Goal: Information Seeking & Learning: Learn about a topic

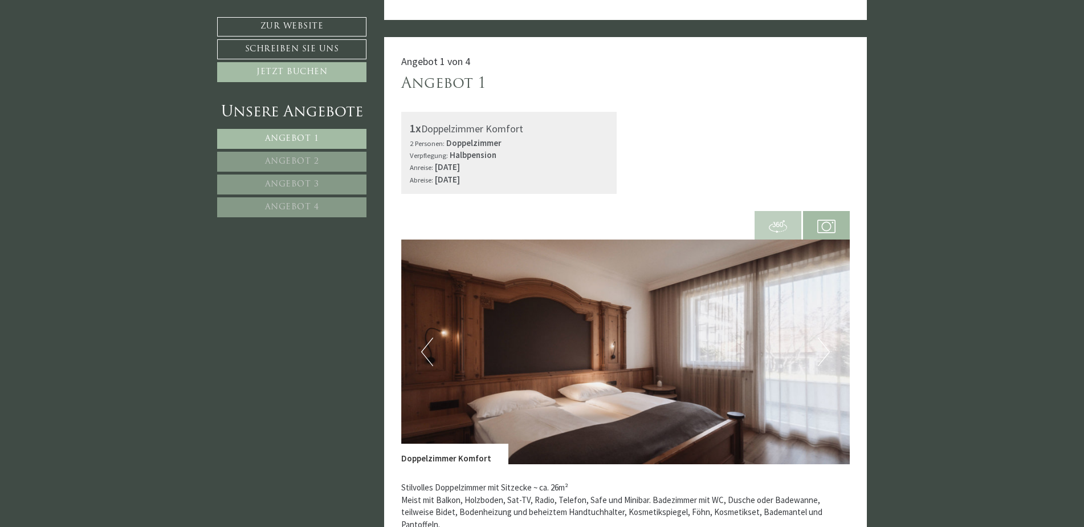
scroll to position [703, 0]
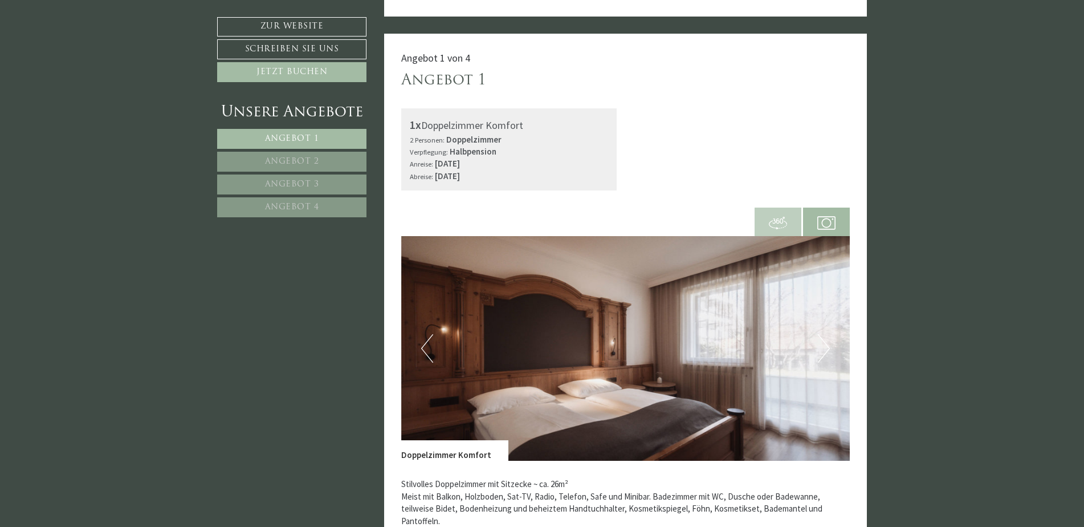
click at [283, 157] on span "Angebot 2" at bounding box center [292, 161] width 54 height 9
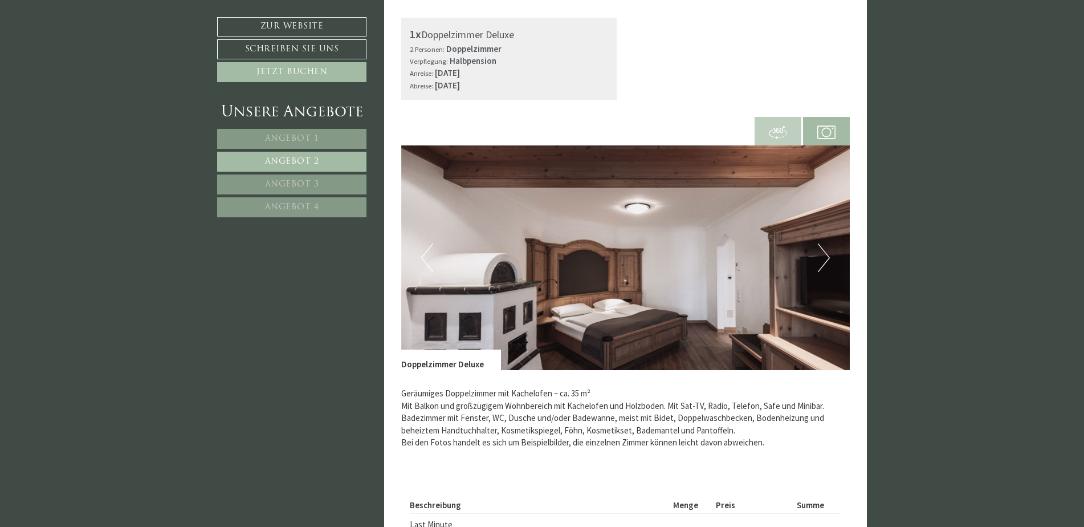
click at [285, 185] on span "Angebot 3" at bounding box center [292, 184] width 54 height 9
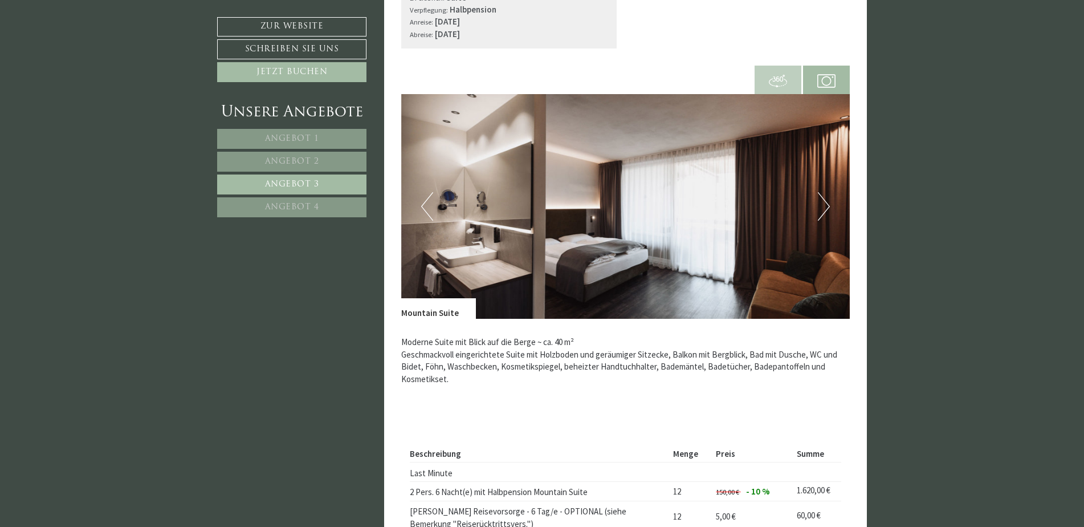
scroll to position [870, 0]
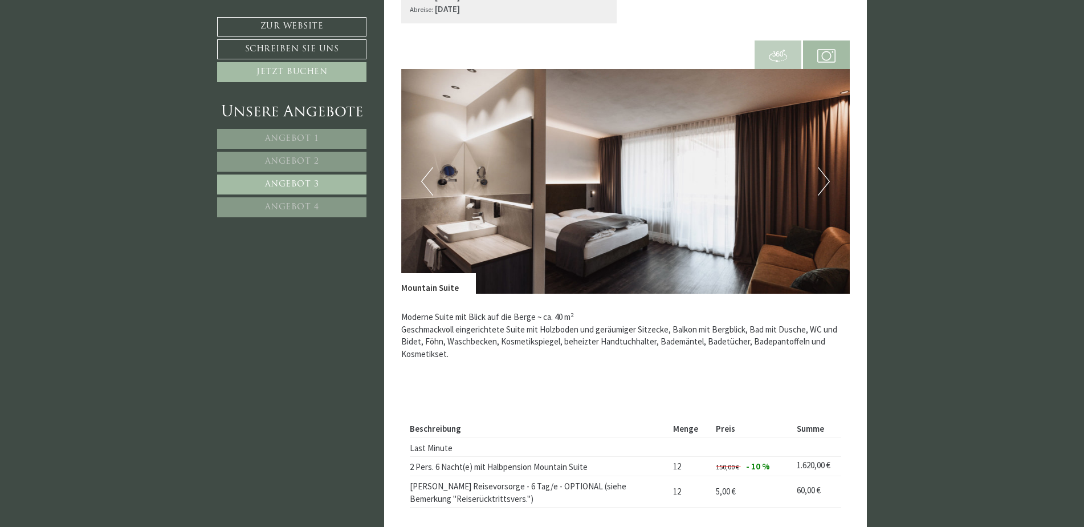
click at [827, 174] on button "Next" at bounding box center [824, 181] width 12 height 28
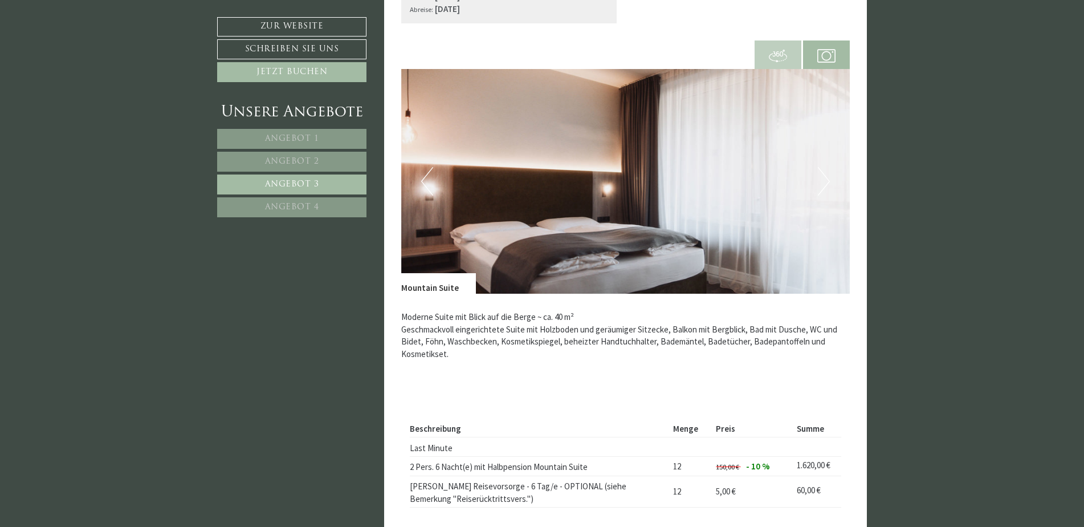
click at [827, 174] on button "Next" at bounding box center [824, 181] width 12 height 28
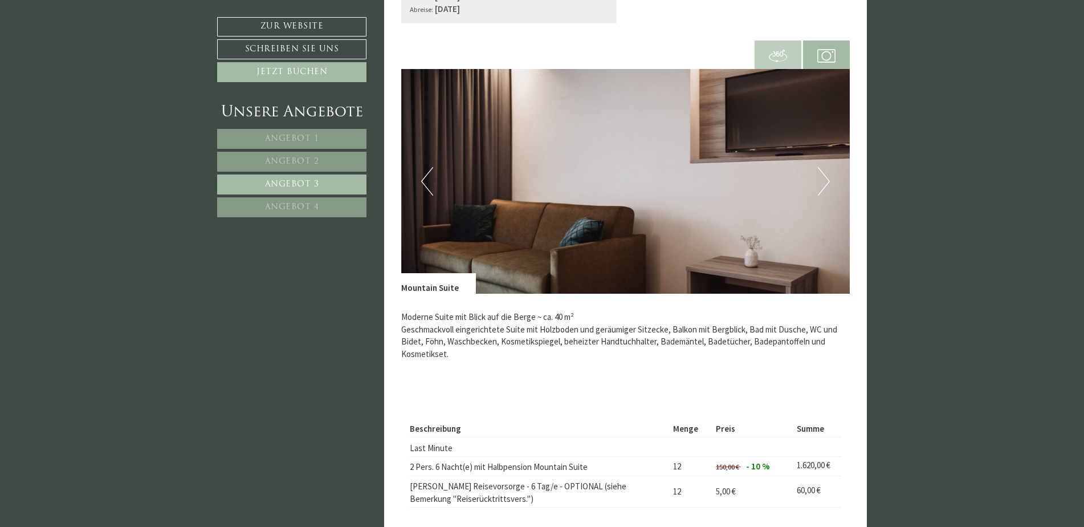
click at [827, 174] on button "Next" at bounding box center [824, 181] width 12 height 28
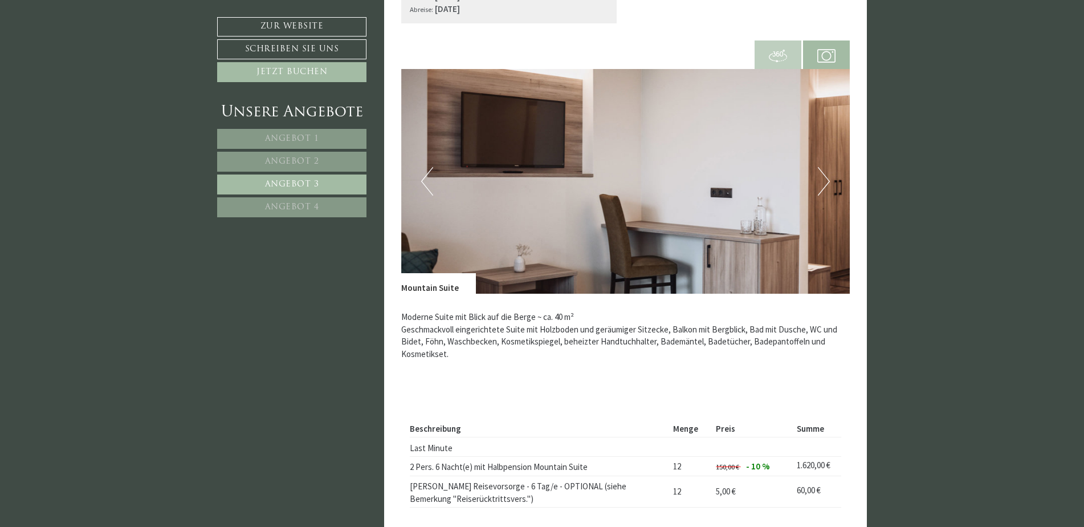
click at [827, 174] on button "Next" at bounding box center [824, 181] width 12 height 28
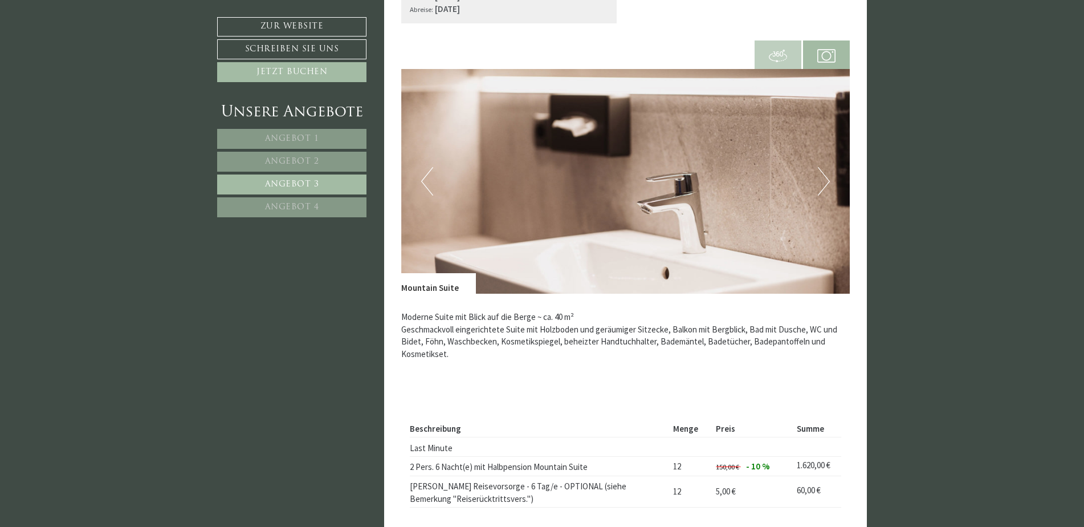
click at [827, 174] on button "Next" at bounding box center [824, 181] width 12 height 28
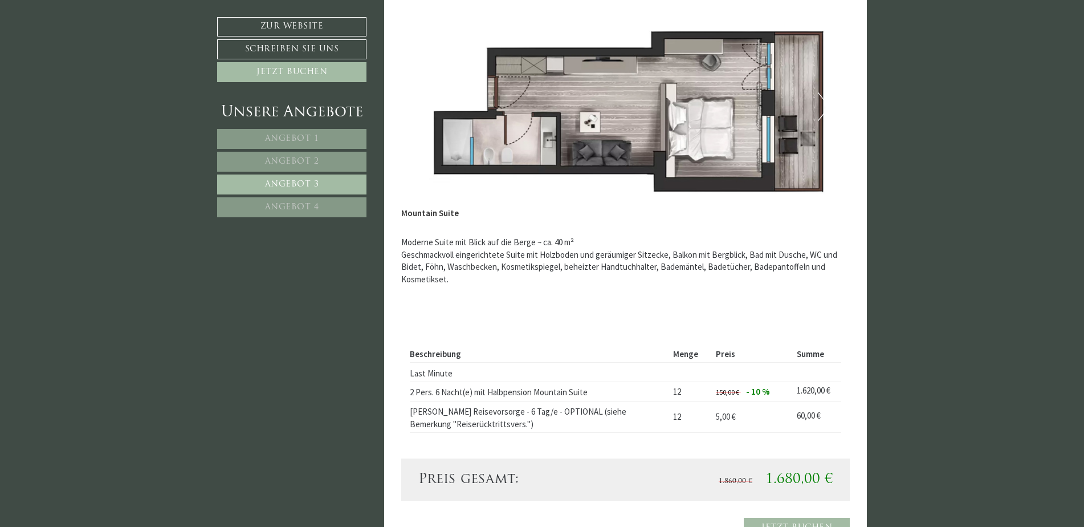
scroll to position [946, 0]
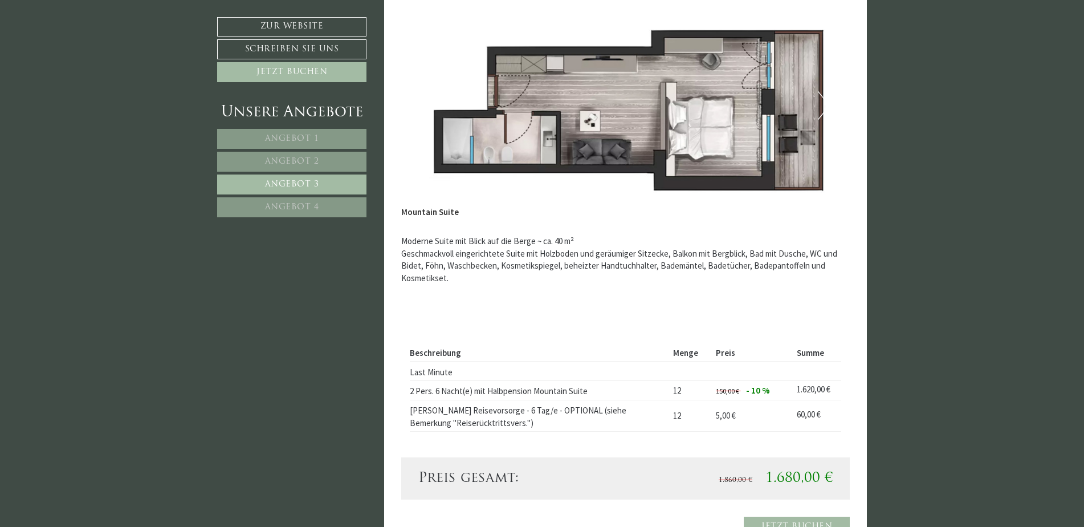
click at [284, 201] on link "Angebot 4" at bounding box center [291, 207] width 149 height 20
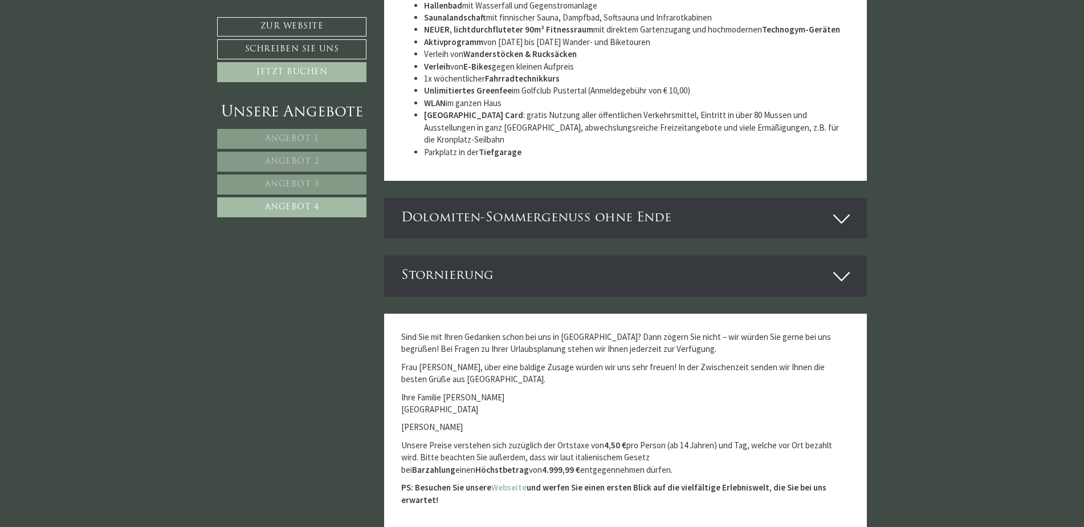
scroll to position [2314, 0]
click at [843, 209] on icon at bounding box center [841, 218] width 17 height 19
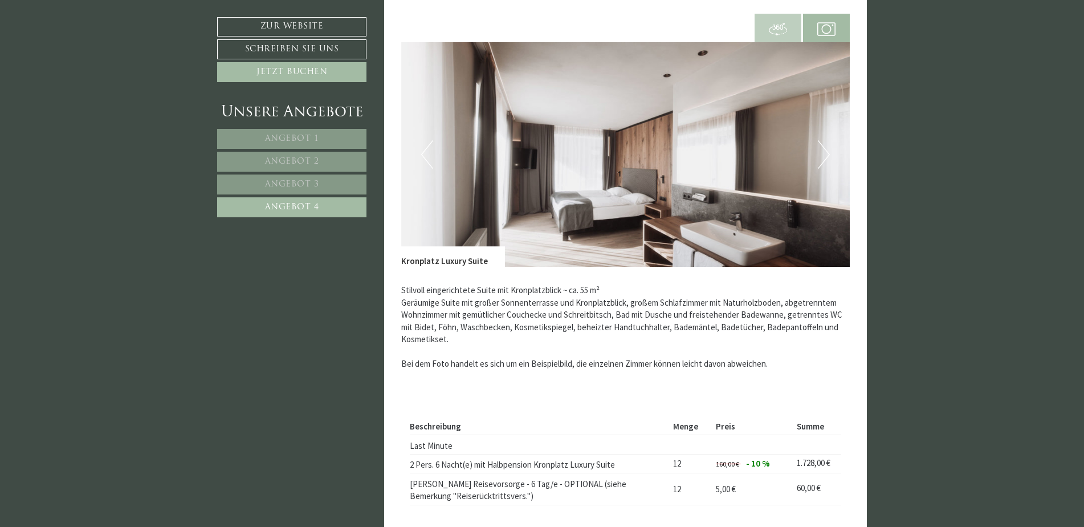
scroll to position [889, 0]
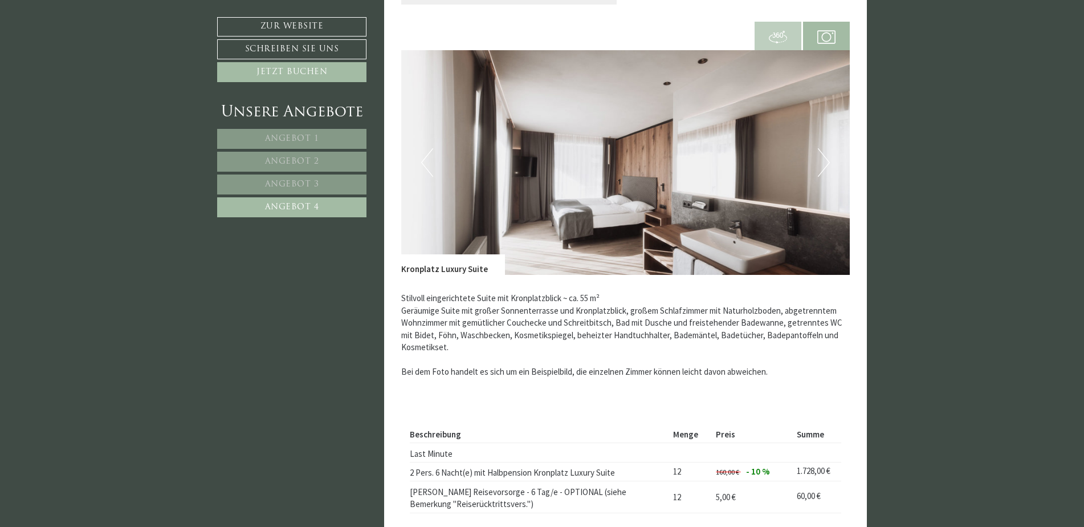
click at [780, 202] on img at bounding box center [625, 162] width 449 height 225
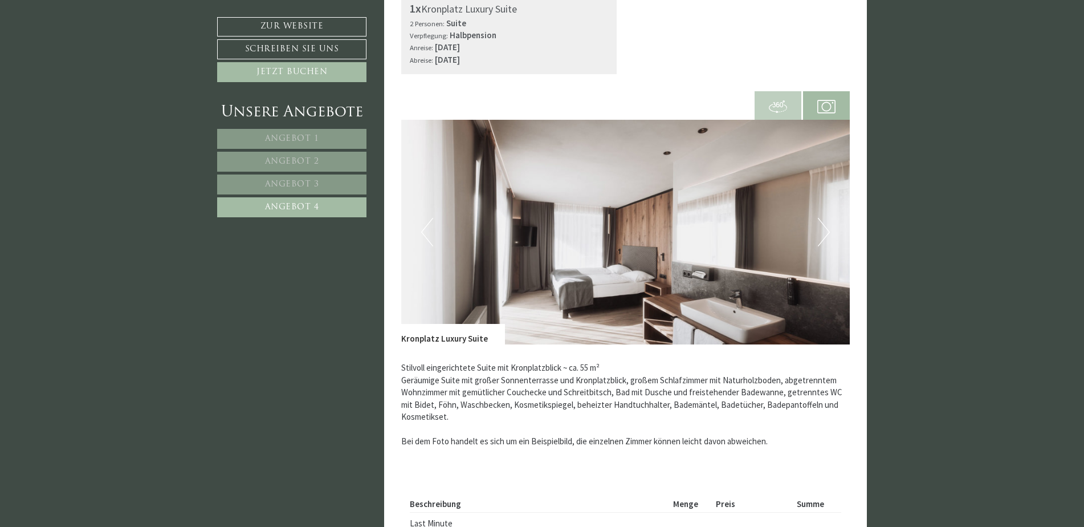
scroll to position [812, 0]
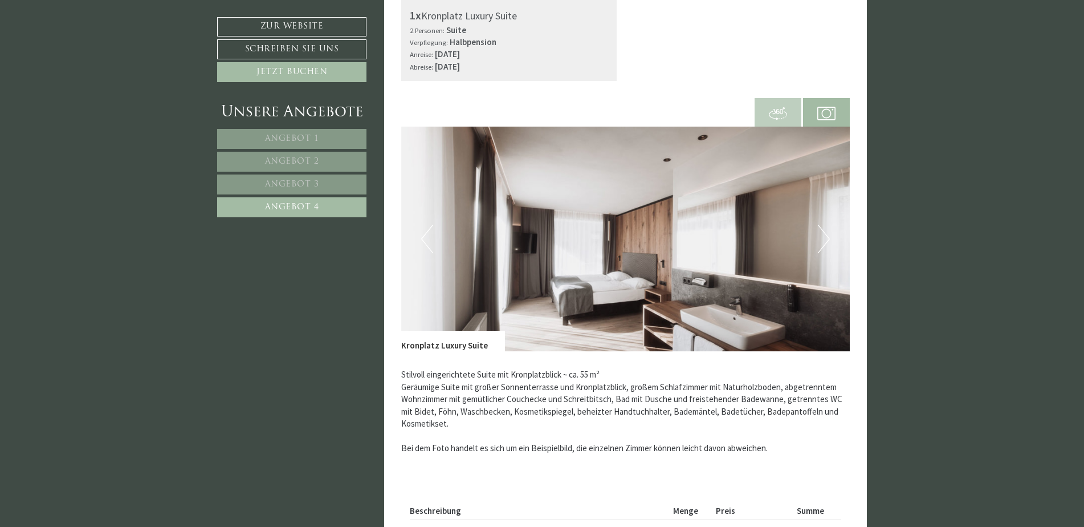
click at [634, 237] on img at bounding box center [625, 239] width 449 height 225
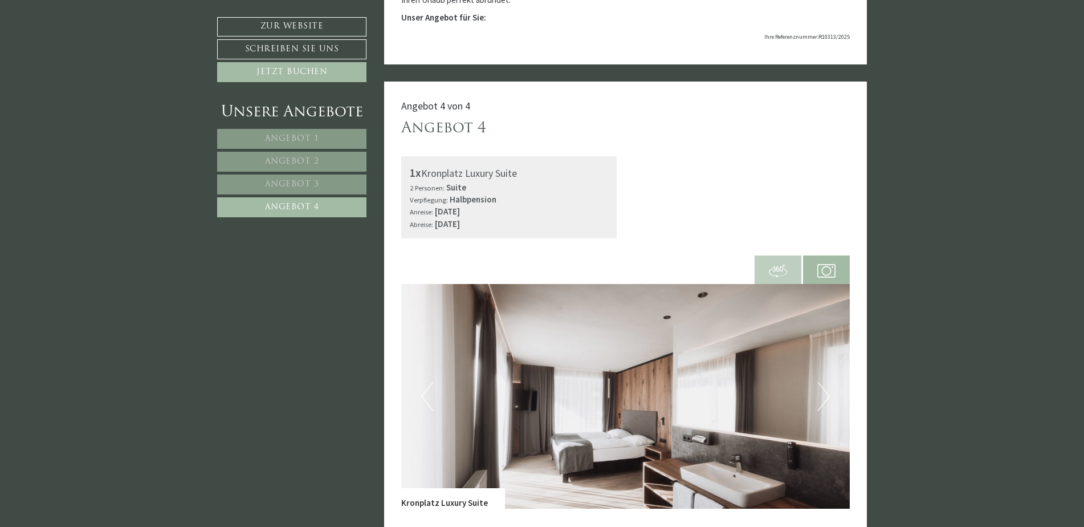
scroll to position [641, 0]
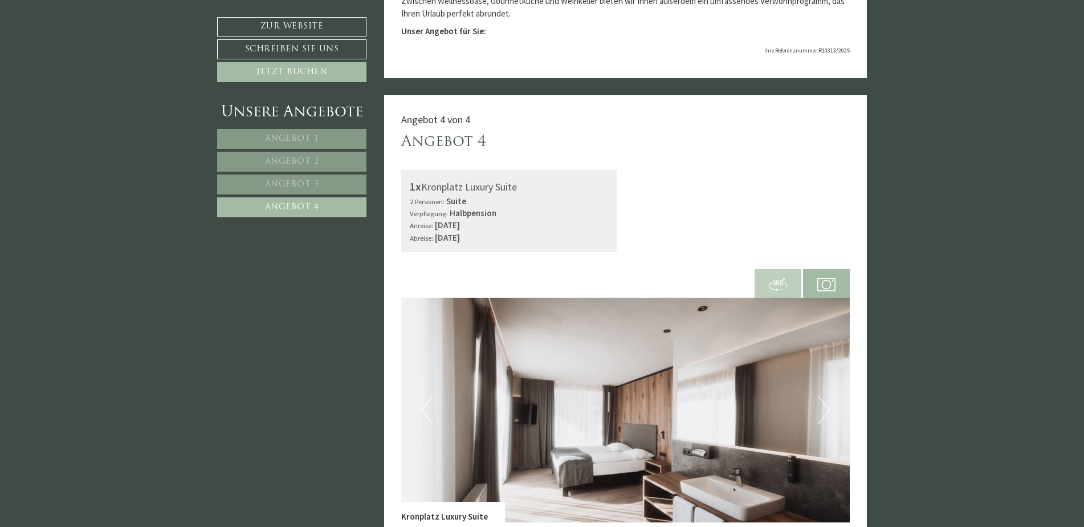
click at [783, 282] on img at bounding box center [778, 284] width 18 height 18
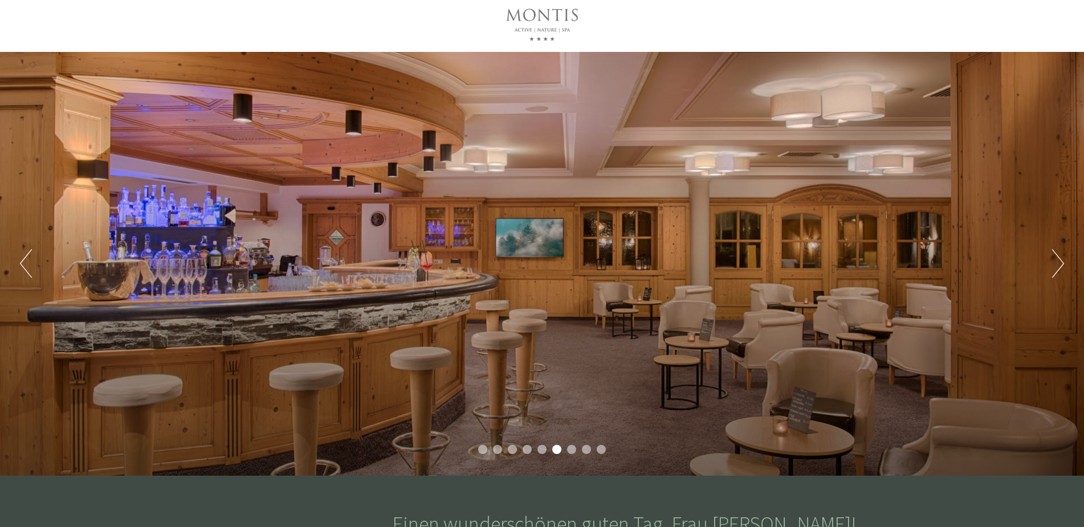
scroll to position [0, 0]
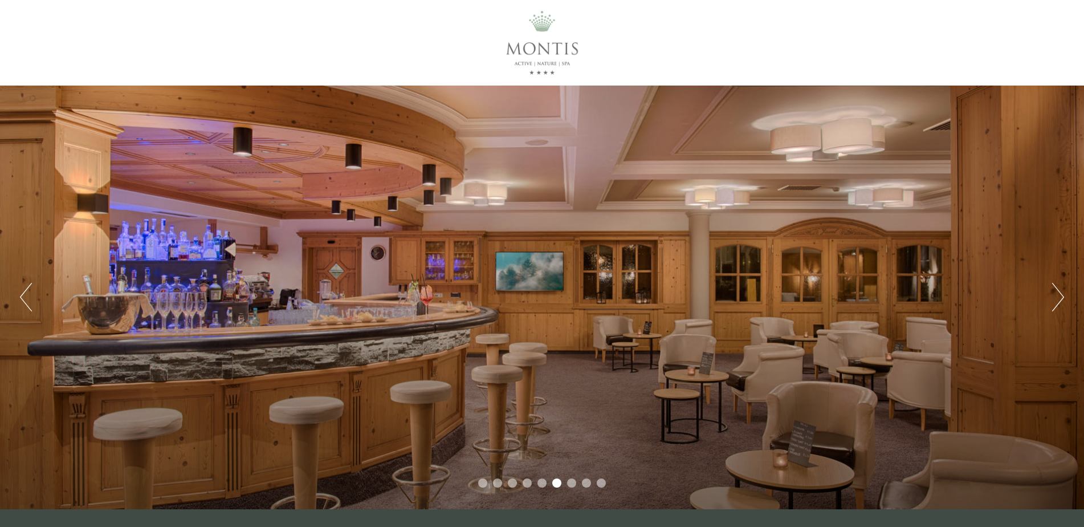
click at [1058, 296] on button "Next" at bounding box center [1058, 297] width 12 height 28
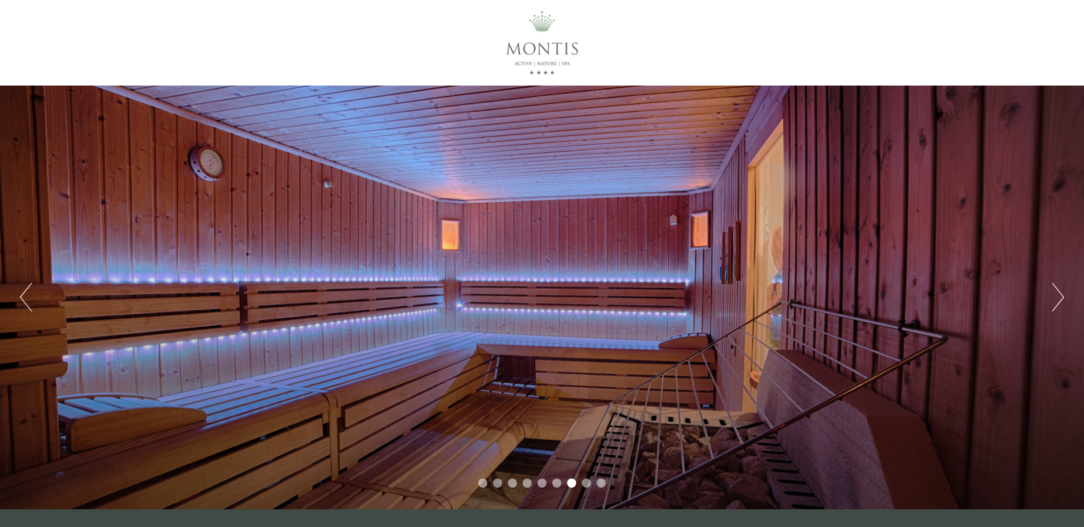
click at [1058, 296] on button "Next" at bounding box center [1058, 297] width 12 height 28
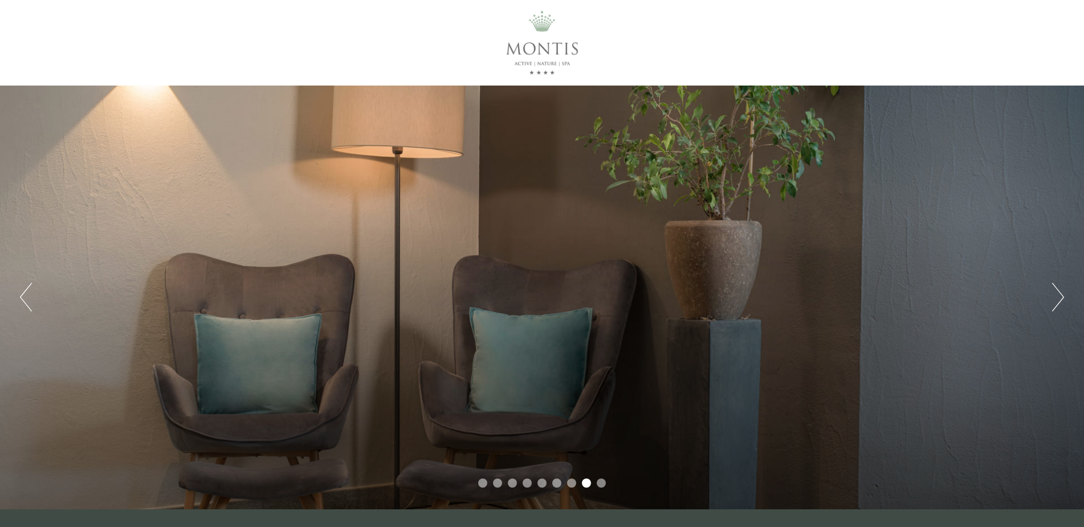
click at [1058, 296] on button "Next" at bounding box center [1058, 297] width 12 height 28
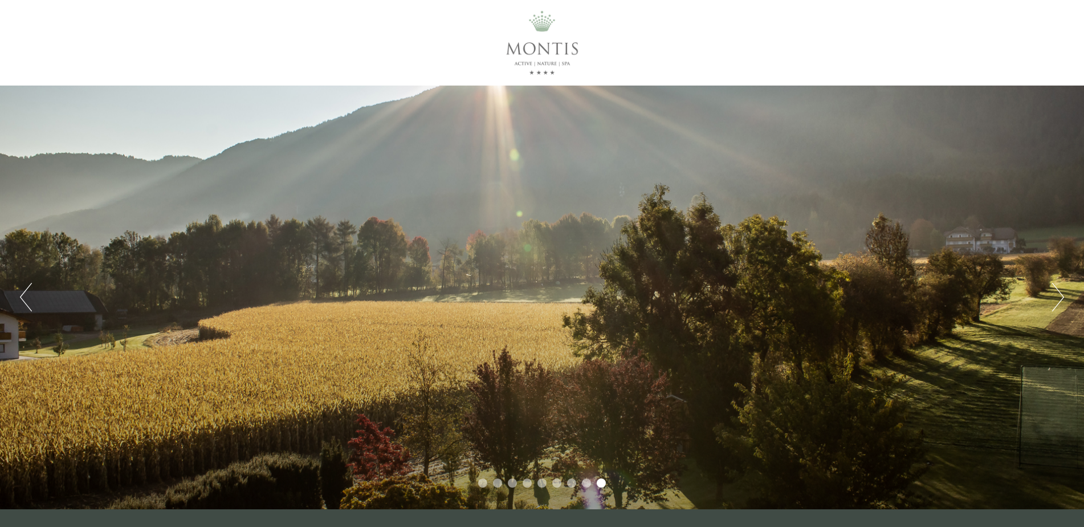
click at [1058, 296] on button "Next" at bounding box center [1058, 297] width 12 height 28
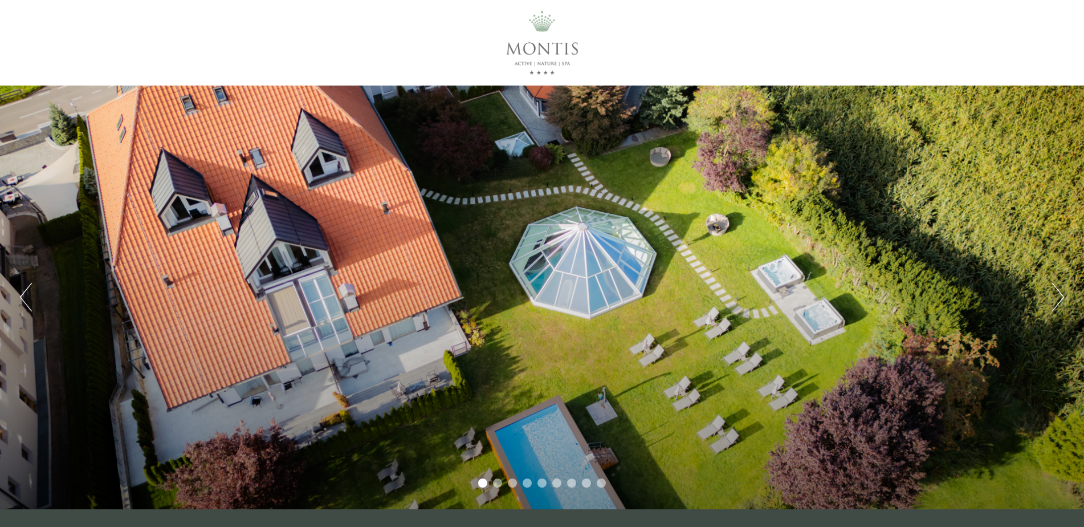
click at [1058, 295] on button "Next" at bounding box center [1058, 297] width 12 height 28
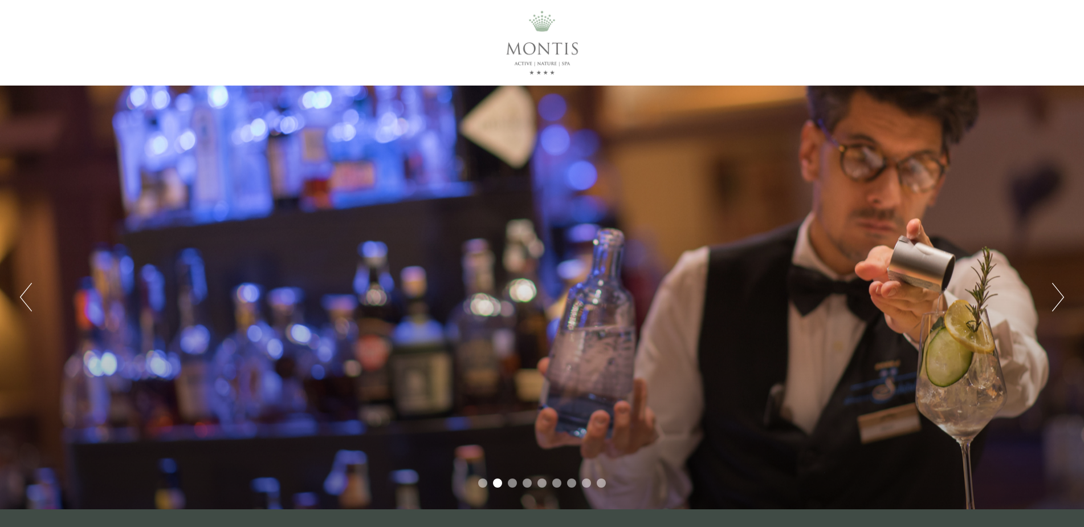
click at [1057, 294] on button "Next" at bounding box center [1058, 297] width 12 height 28
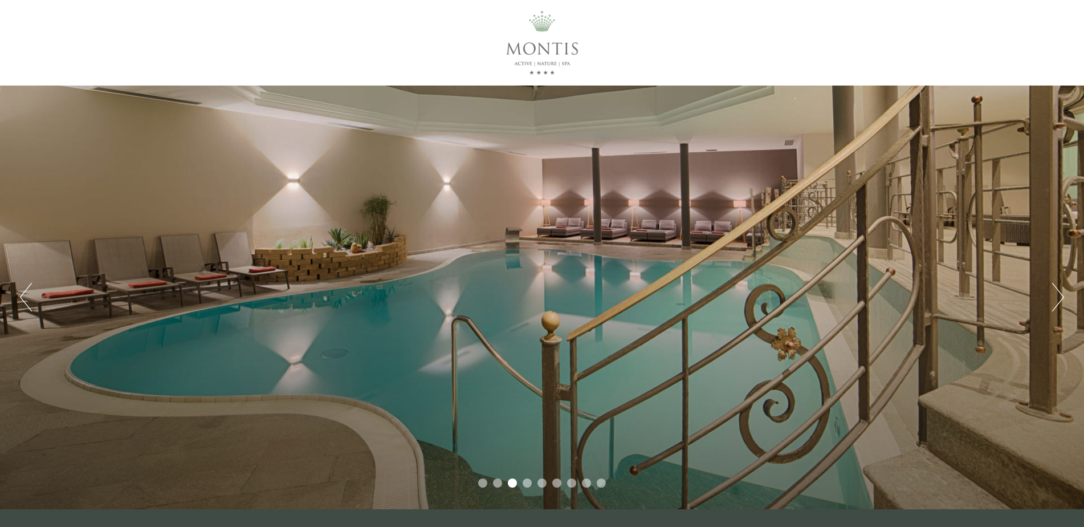
click at [1057, 292] on button "Next" at bounding box center [1058, 297] width 12 height 28
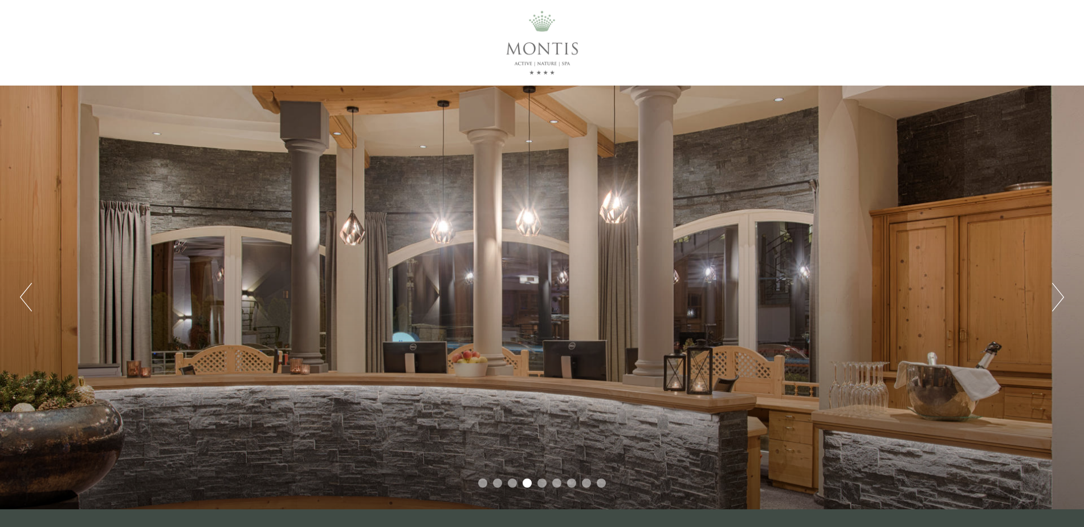
click at [1057, 294] on button "Next" at bounding box center [1058, 297] width 12 height 28
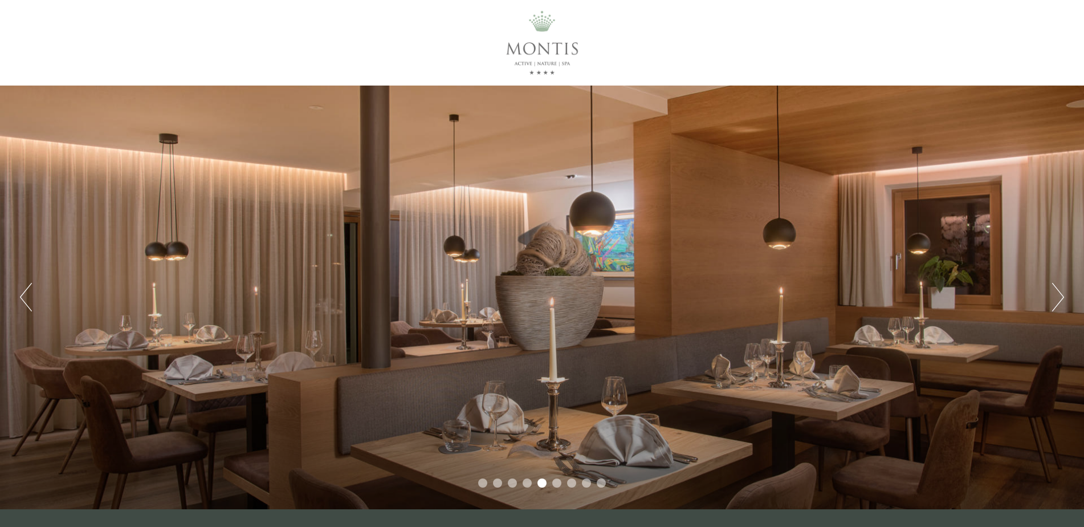
click at [1057, 294] on button "Next" at bounding box center [1058, 297] width 12 height 28
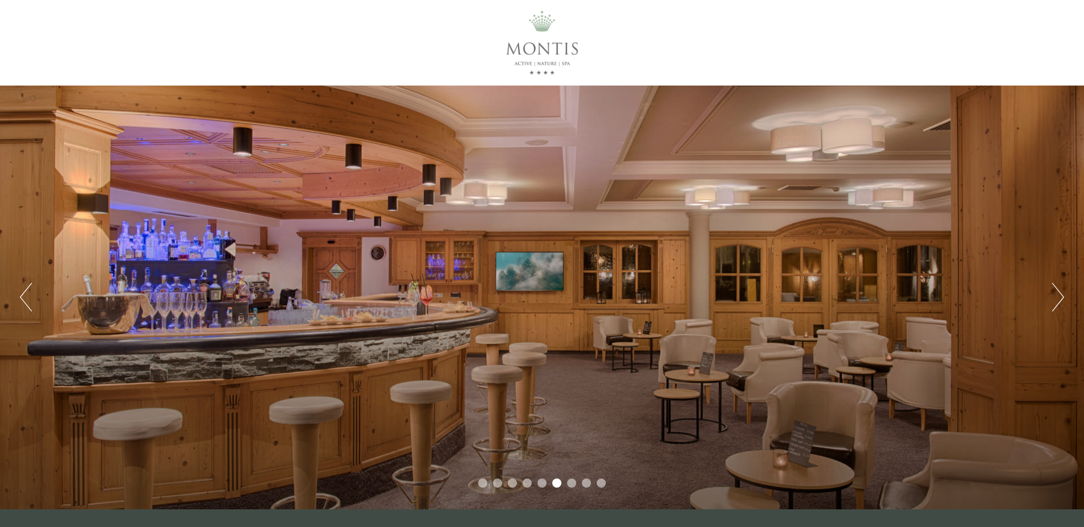
click at [1057, 294] on button "Next" at bounding box center [1058, 297] width 12 height 28
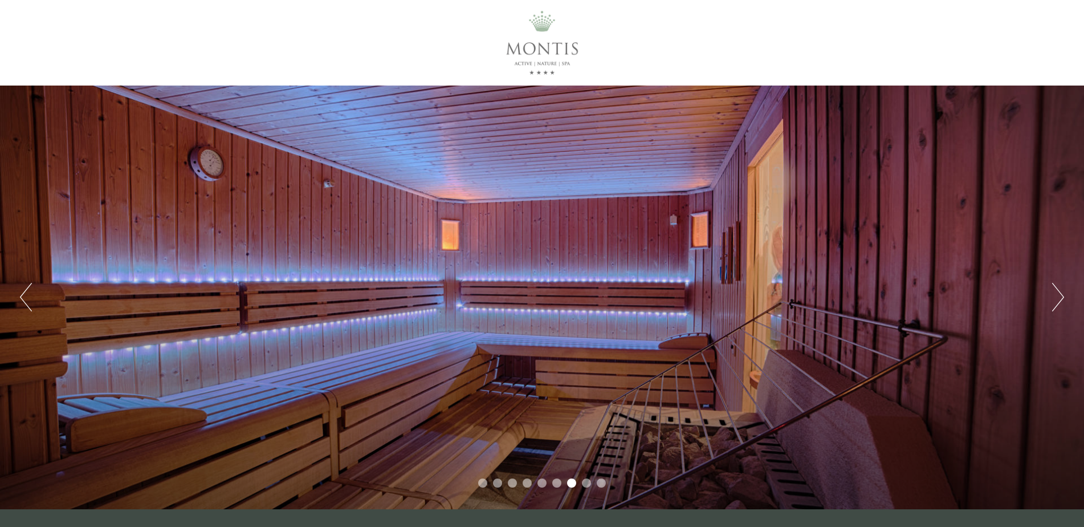
click at [1057, 294] on button "Next" at bounding box center [1058, 297] width 12 height 28
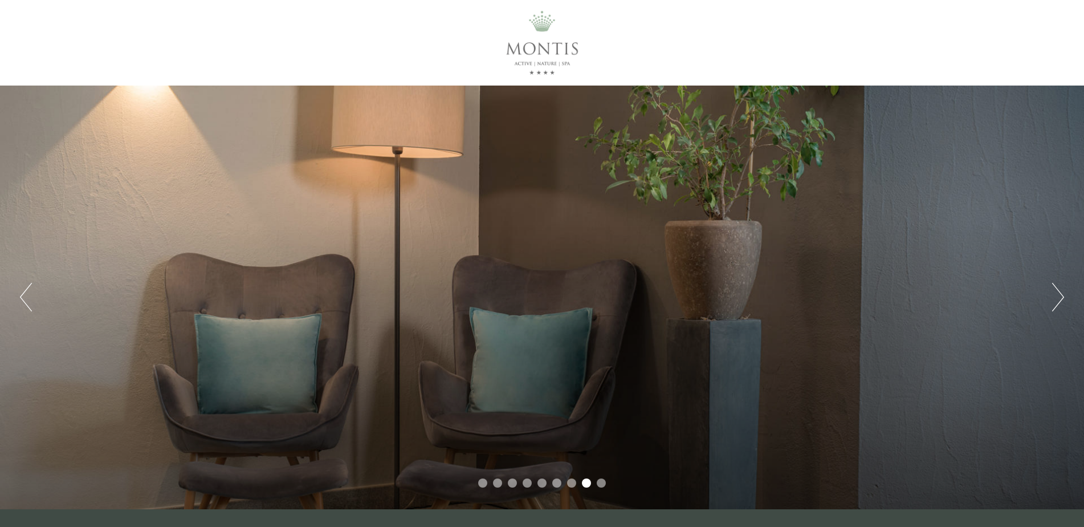
click at [1057, 294] on button "Next" at bounding box center [1058, 297] width 12 height 28
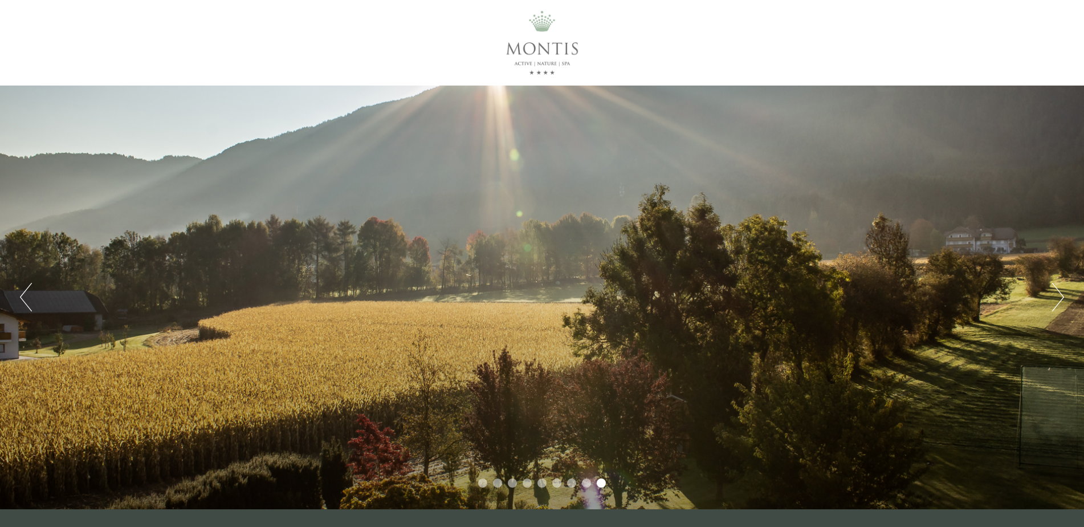
click at [1057, 294] on button "Next" at bounding box center [1058, 297] width 12 height 28
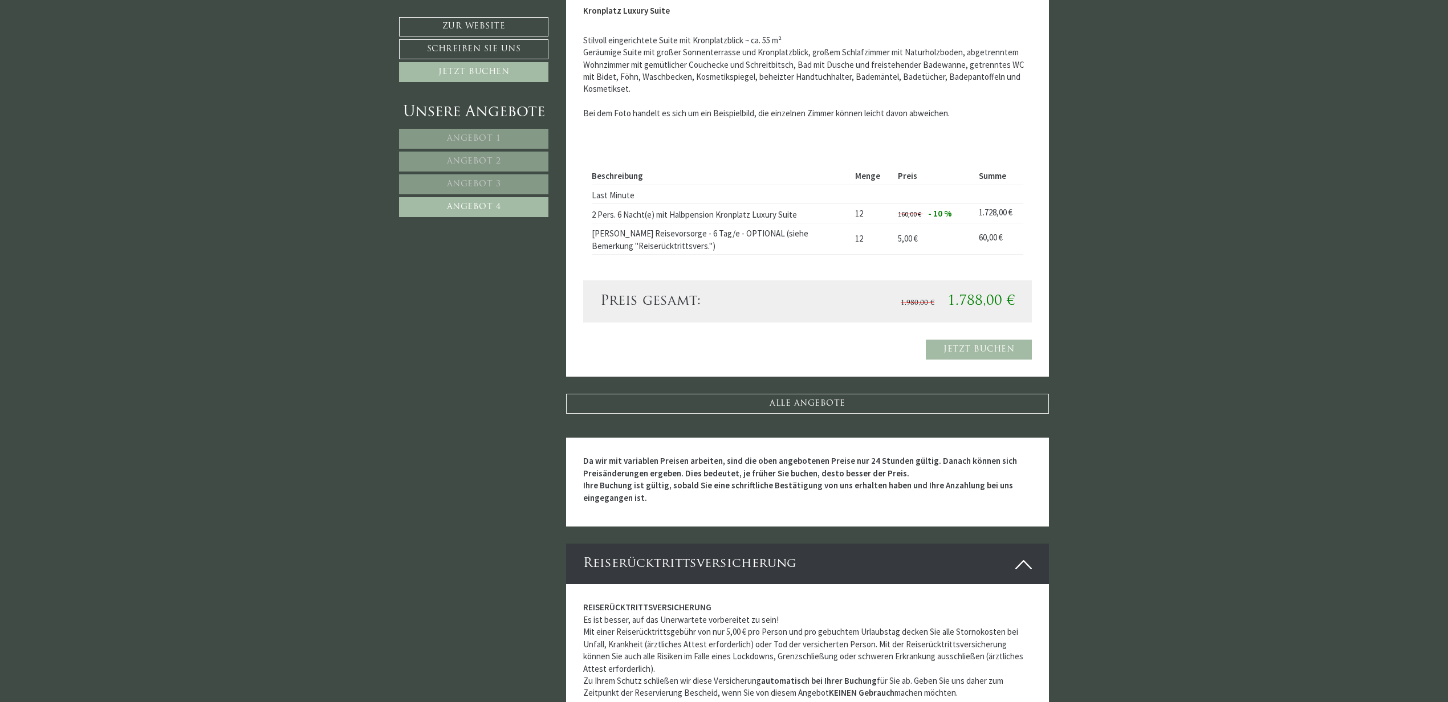
scroll to position [1324, 0]
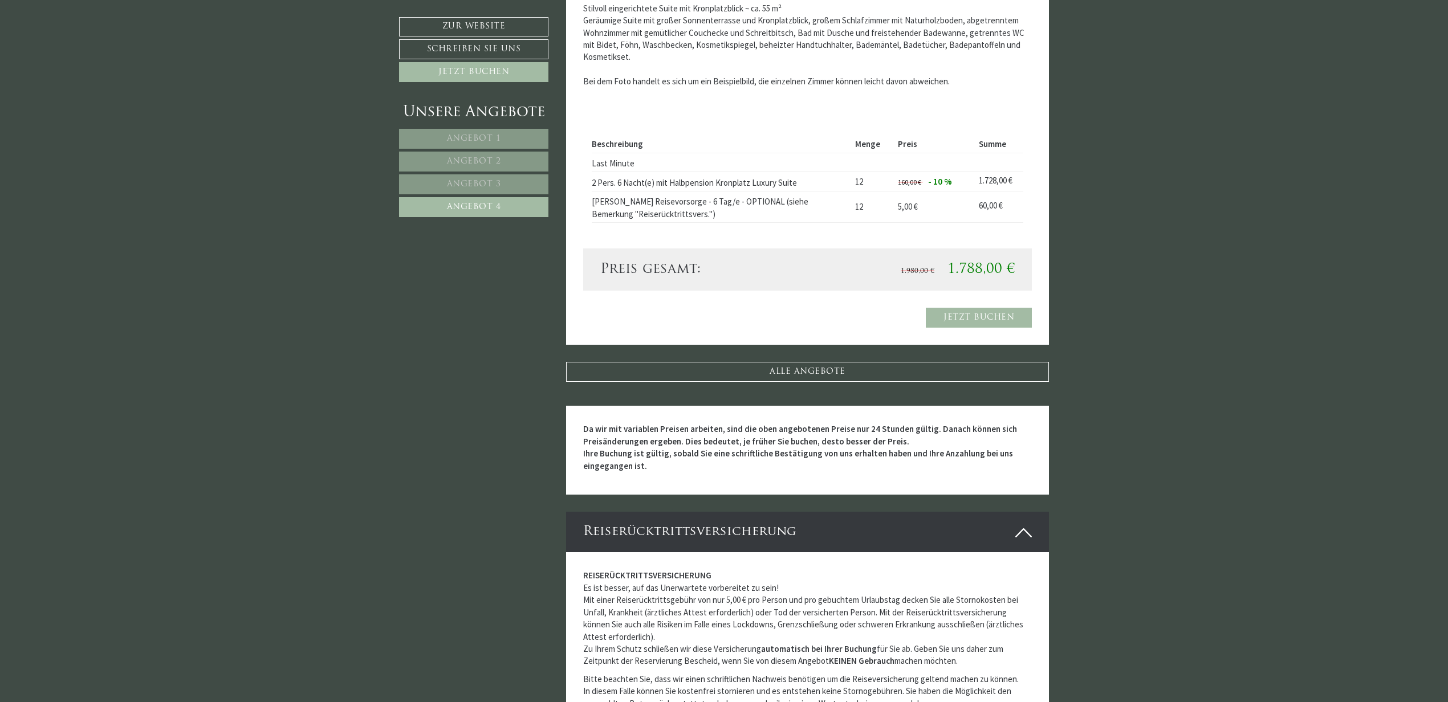
drag, startPoint x: 1447, startPoint y: 274, endPoint x: 1452, endPoint y: 524, distance: 250.9
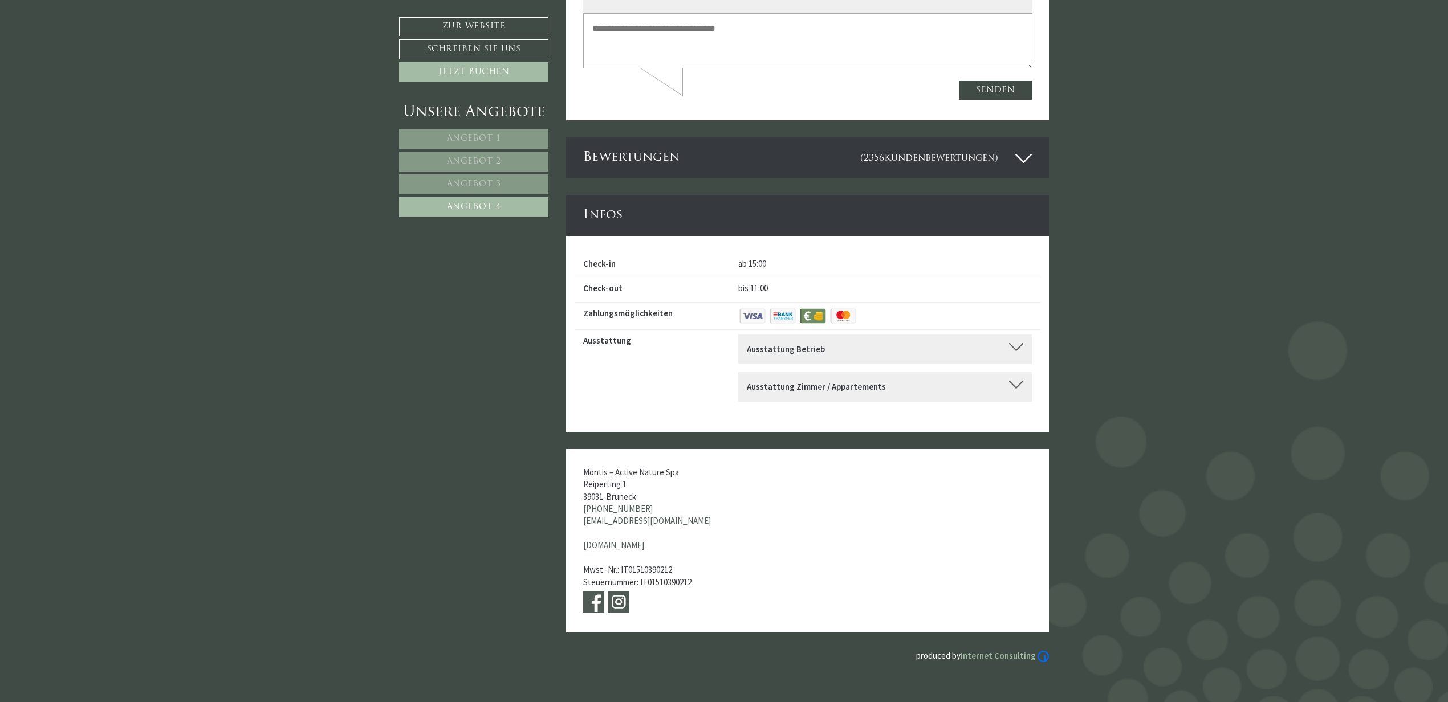
scroll to position [3736, 0]
